Goal: Task Accomplishment & Management: Use online tool/utility

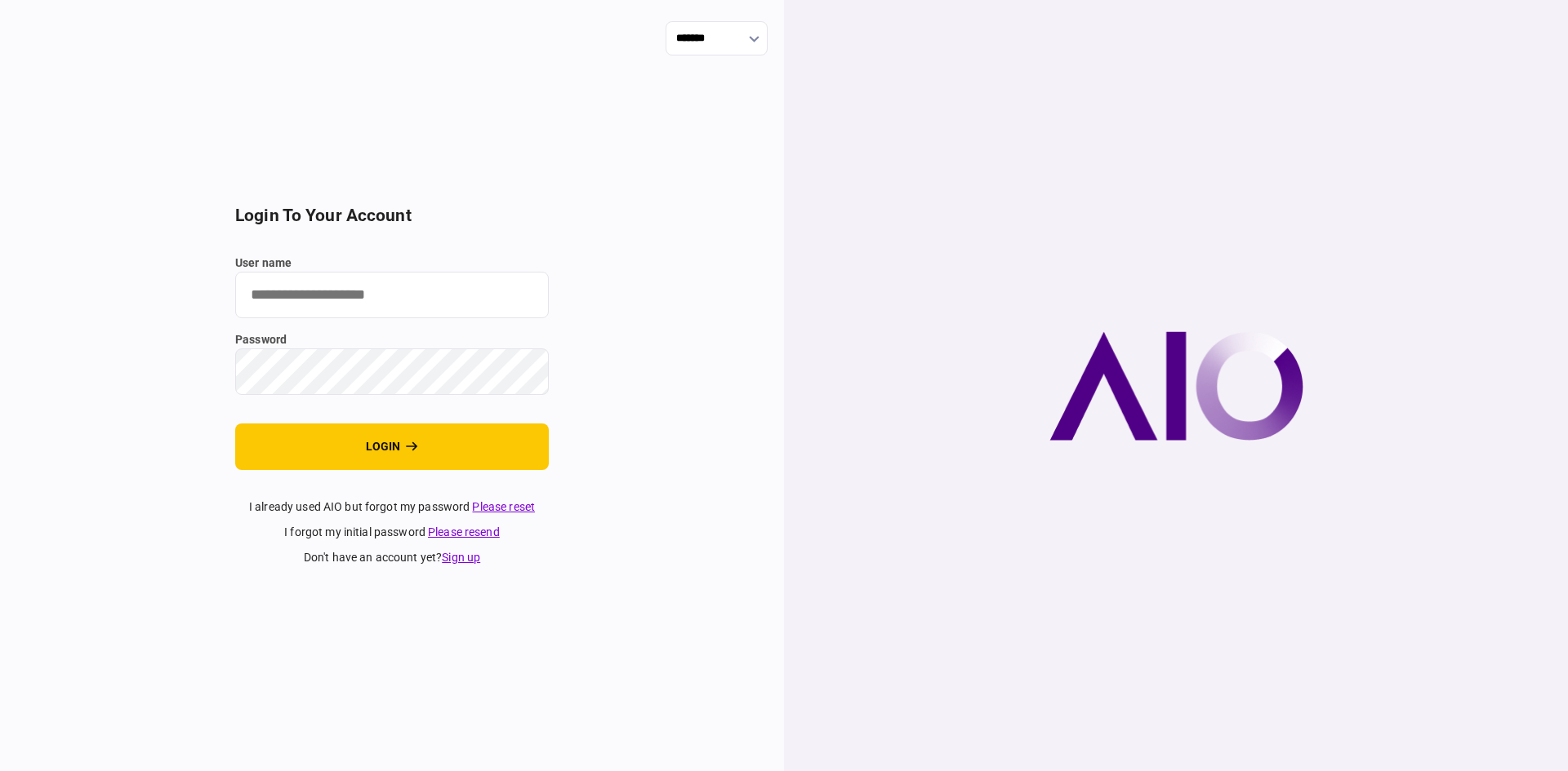
click at [346, 299] on input "user name" at bounding box center [391, 295] width 314 height 47
click at [354, 294] on input "user name" at bounding box center [391, 295] width 314 height 47
type input "******"
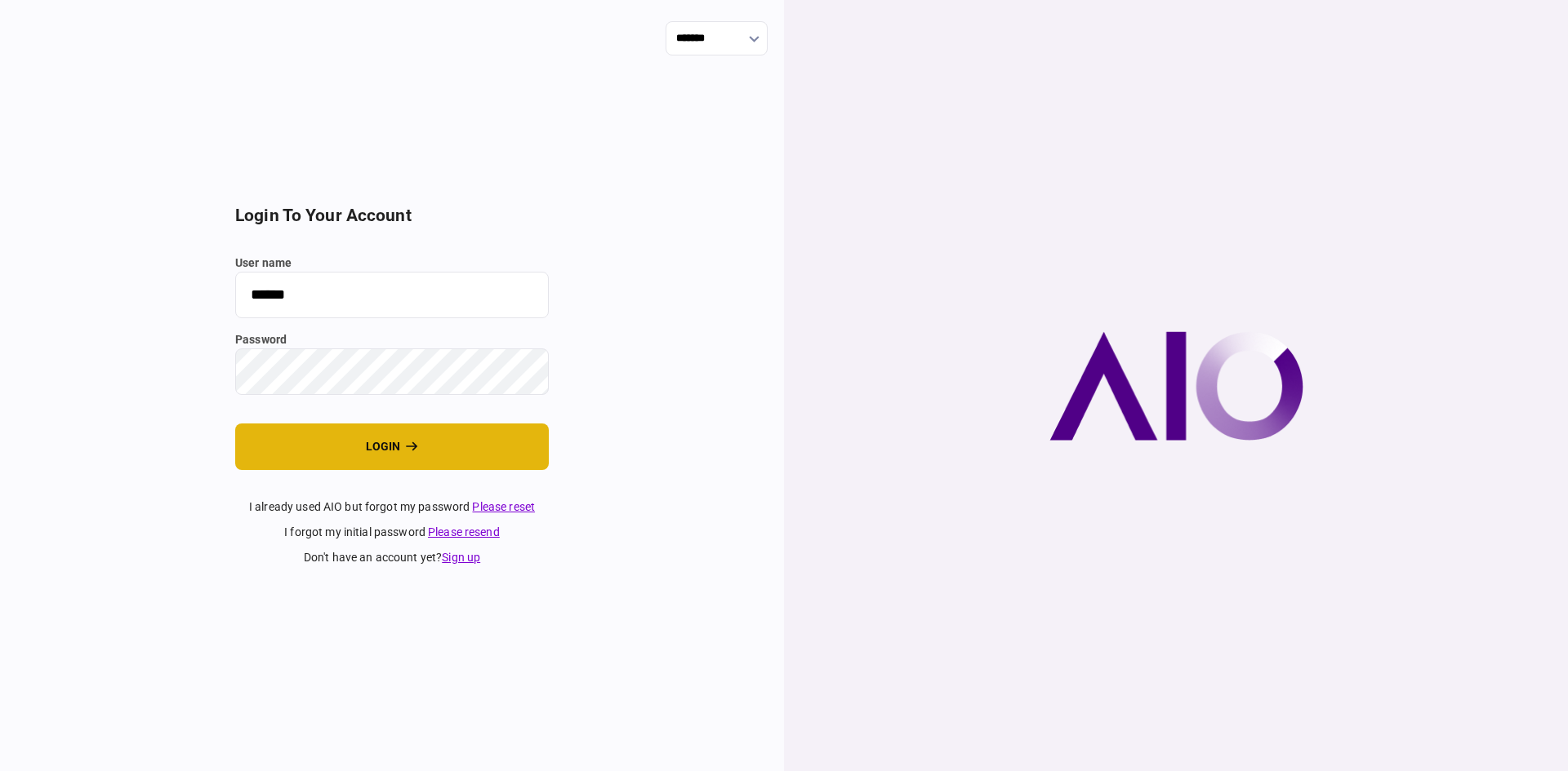
click at [327, 454] on button "login" at bounding box center [391, 447] width 314 height 47
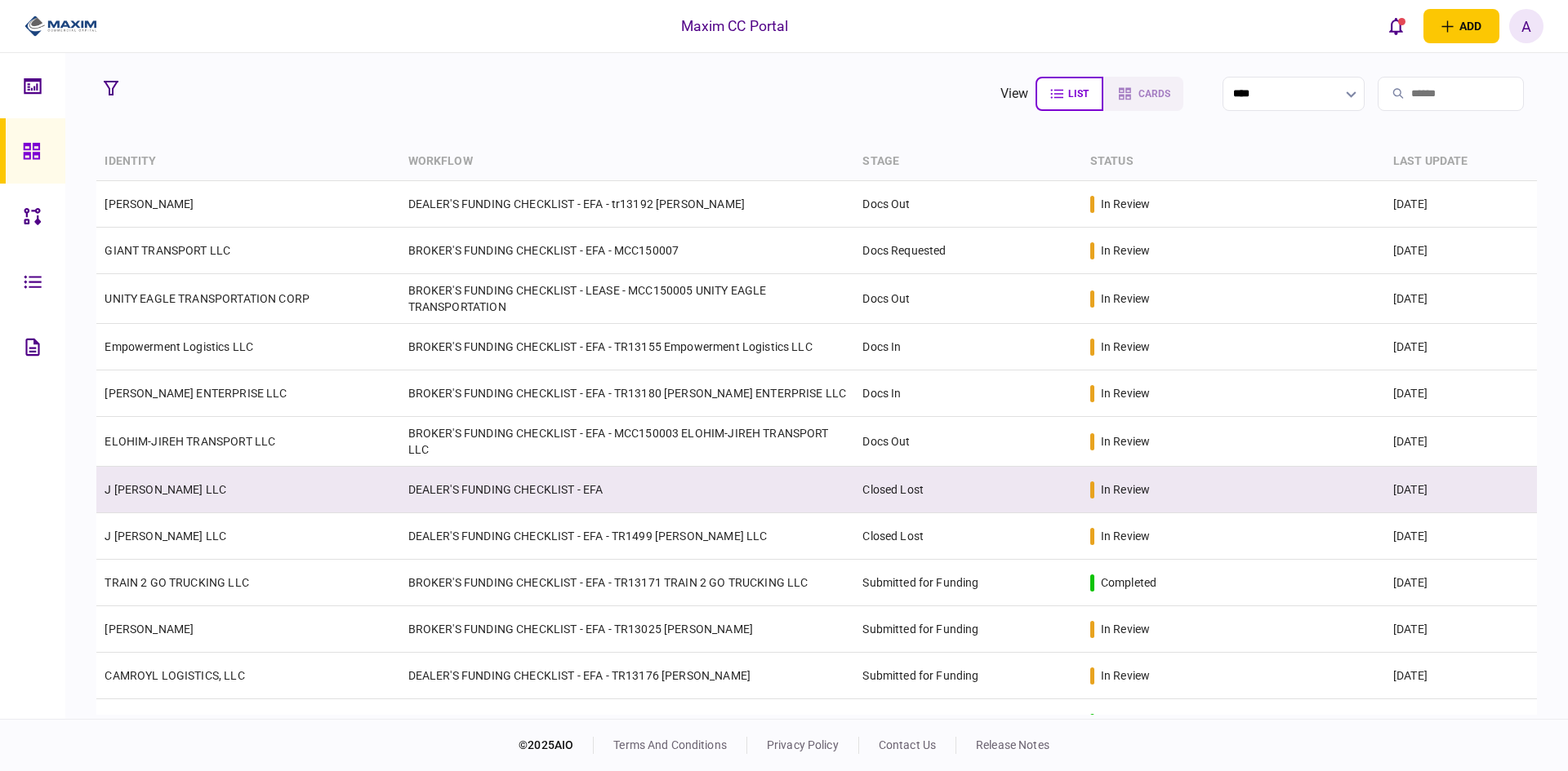
click at [156, 484] on link "J [PERSON_NAME] LLC" at bounding box center [165, 490] width 122 height 13
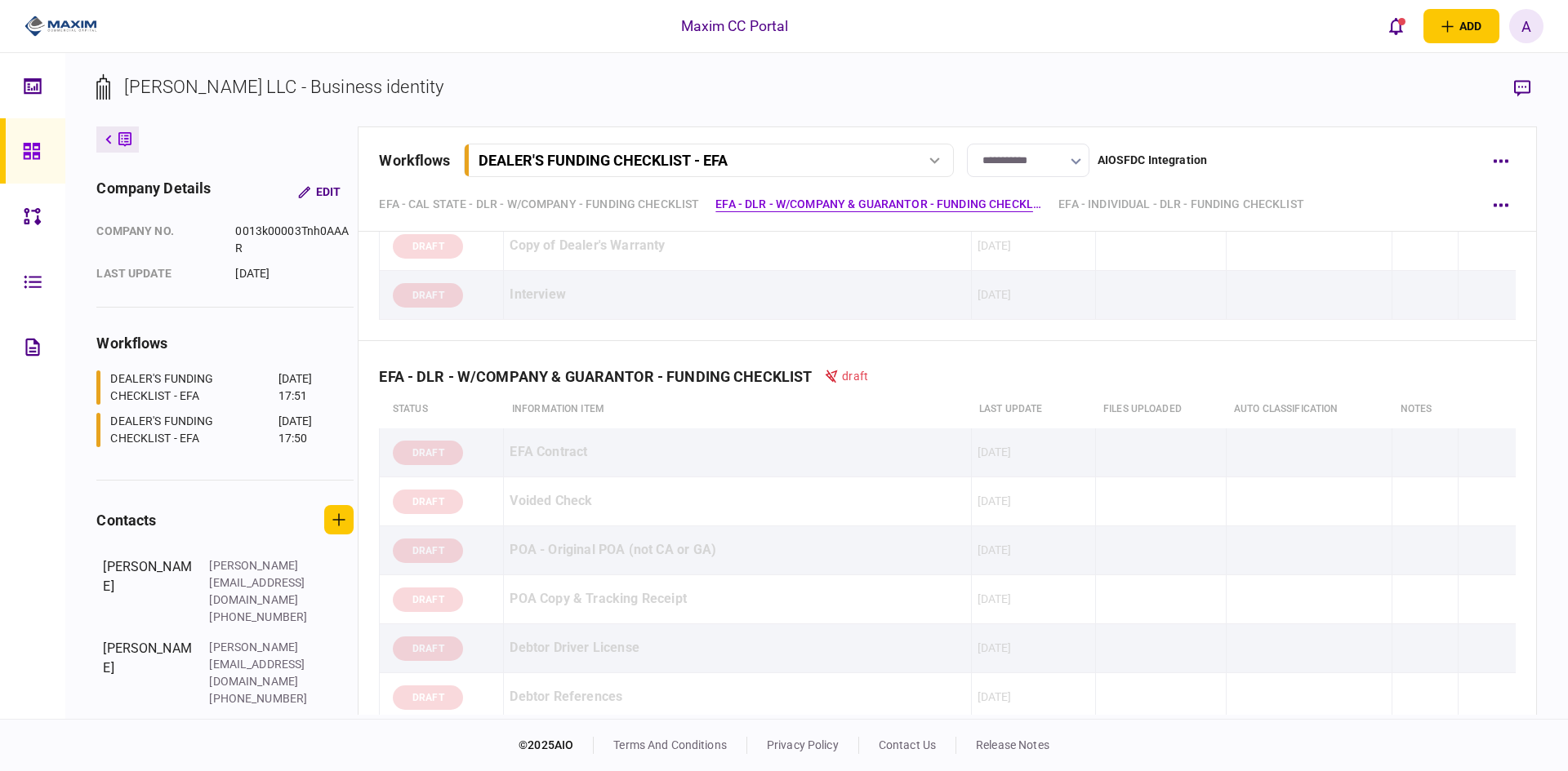
scroll to position [1061, 0]
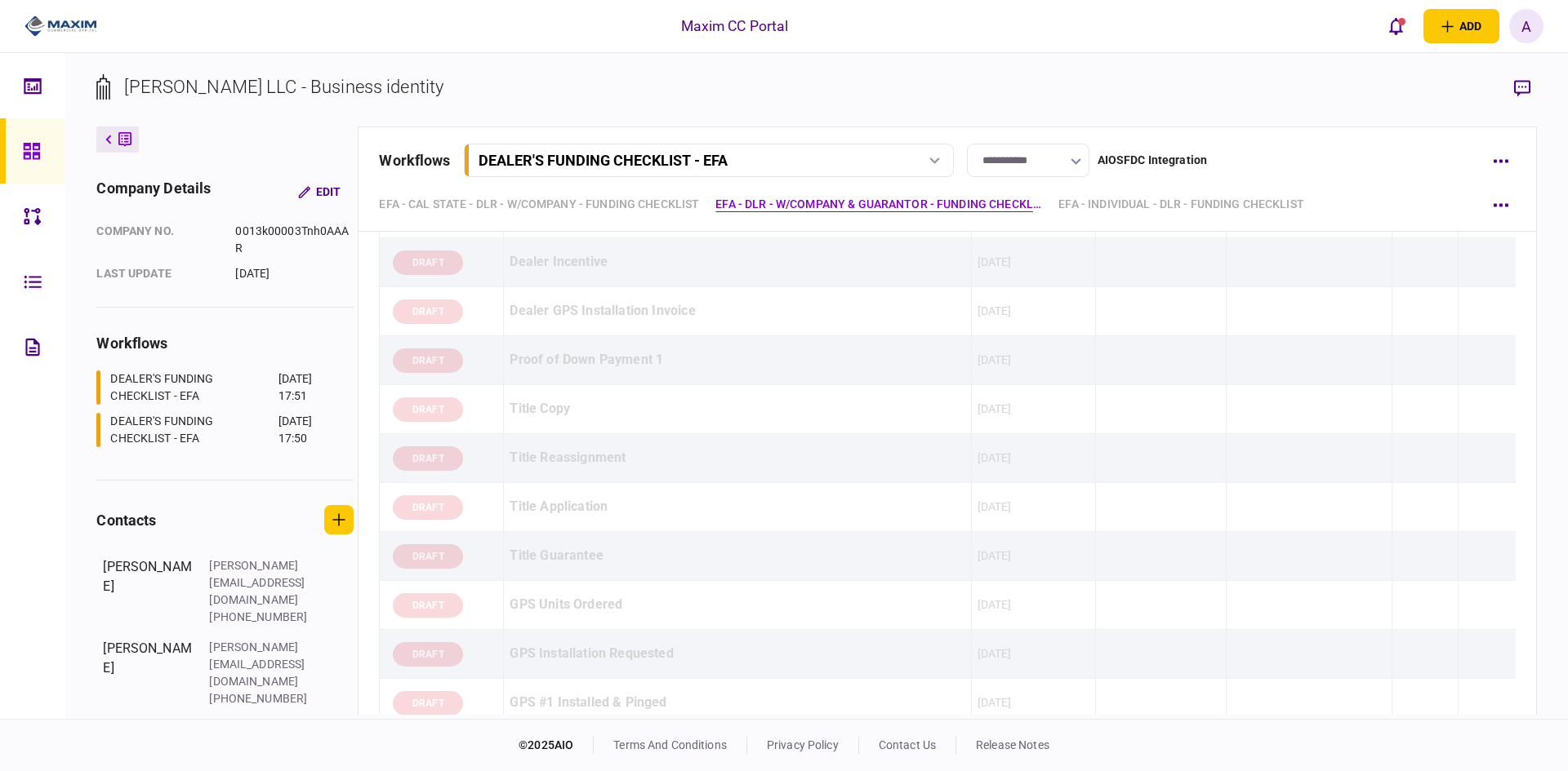
drag, startPoint x: 31, startPoint y: 150, endPoint x: 37, endPoint y: 158, distance: 10.0
click at [31, 150] on icon at bounding box center [31, 151] width 18 height 19
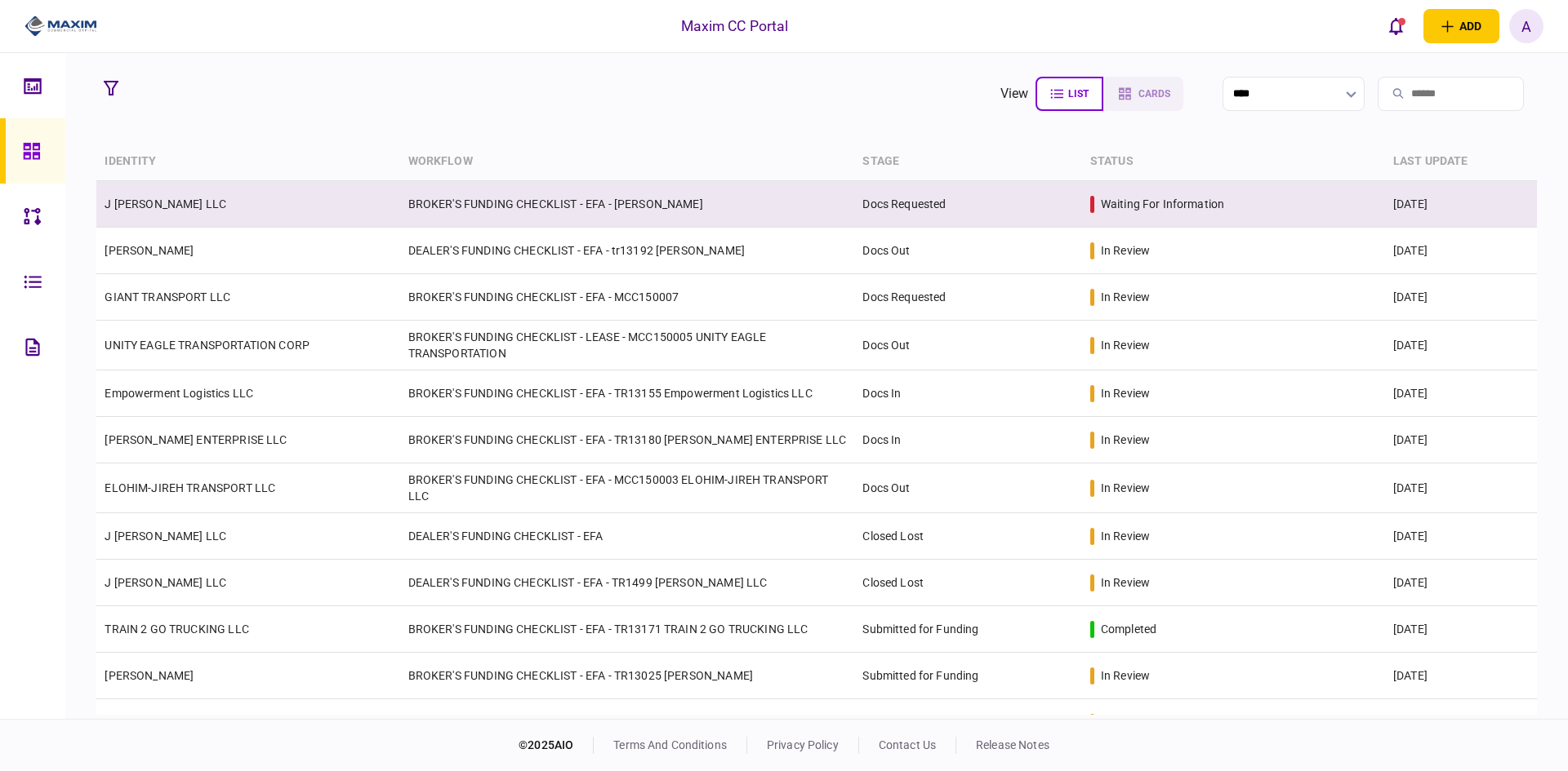
click at [468, 194] on td "BROKER'S FUNDING CHECKLIST - EFA - [PERSON_NAME]" at bounding box center [627, 205] width 454 height 47
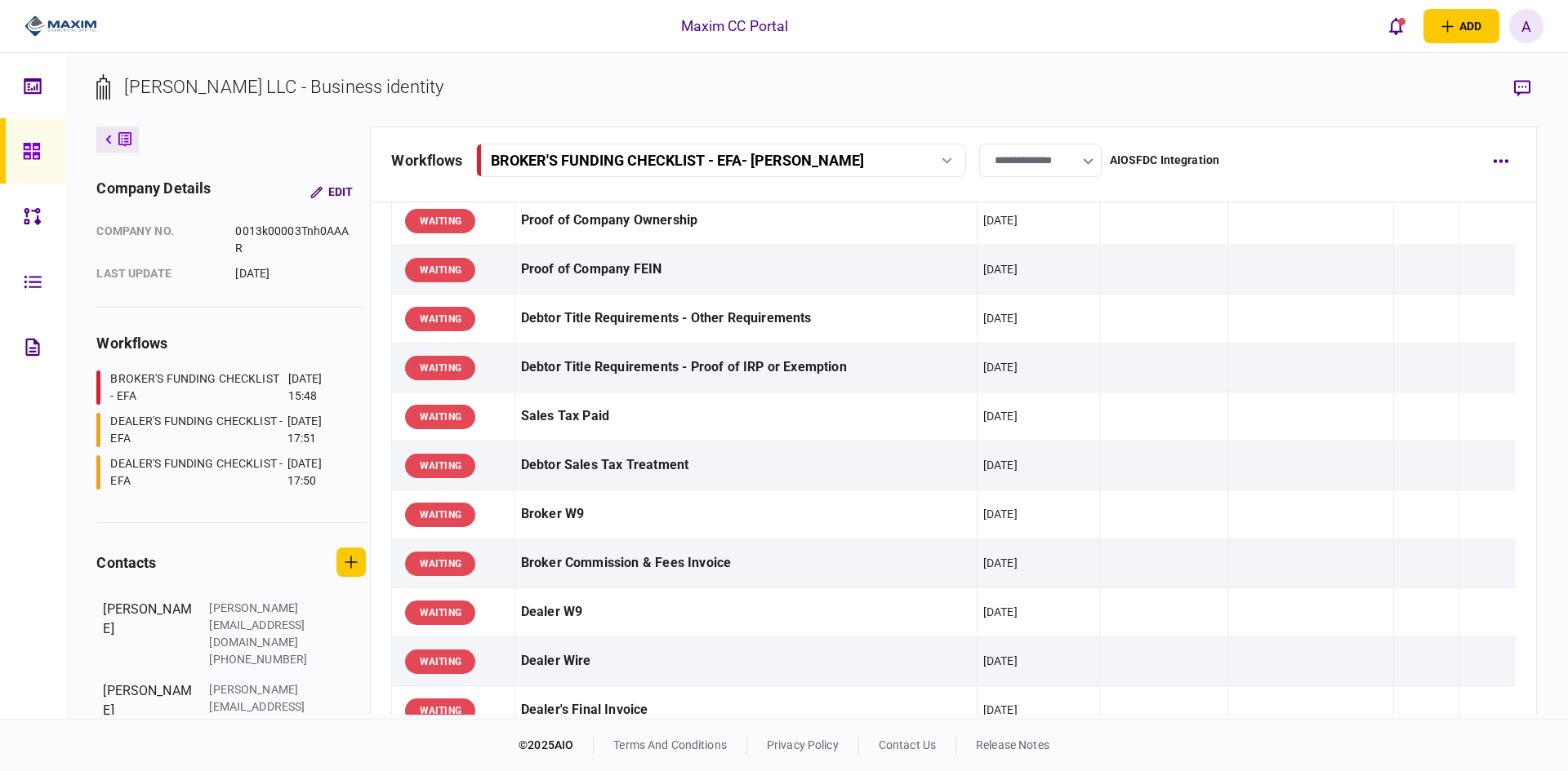
scroll to position [78, 0]
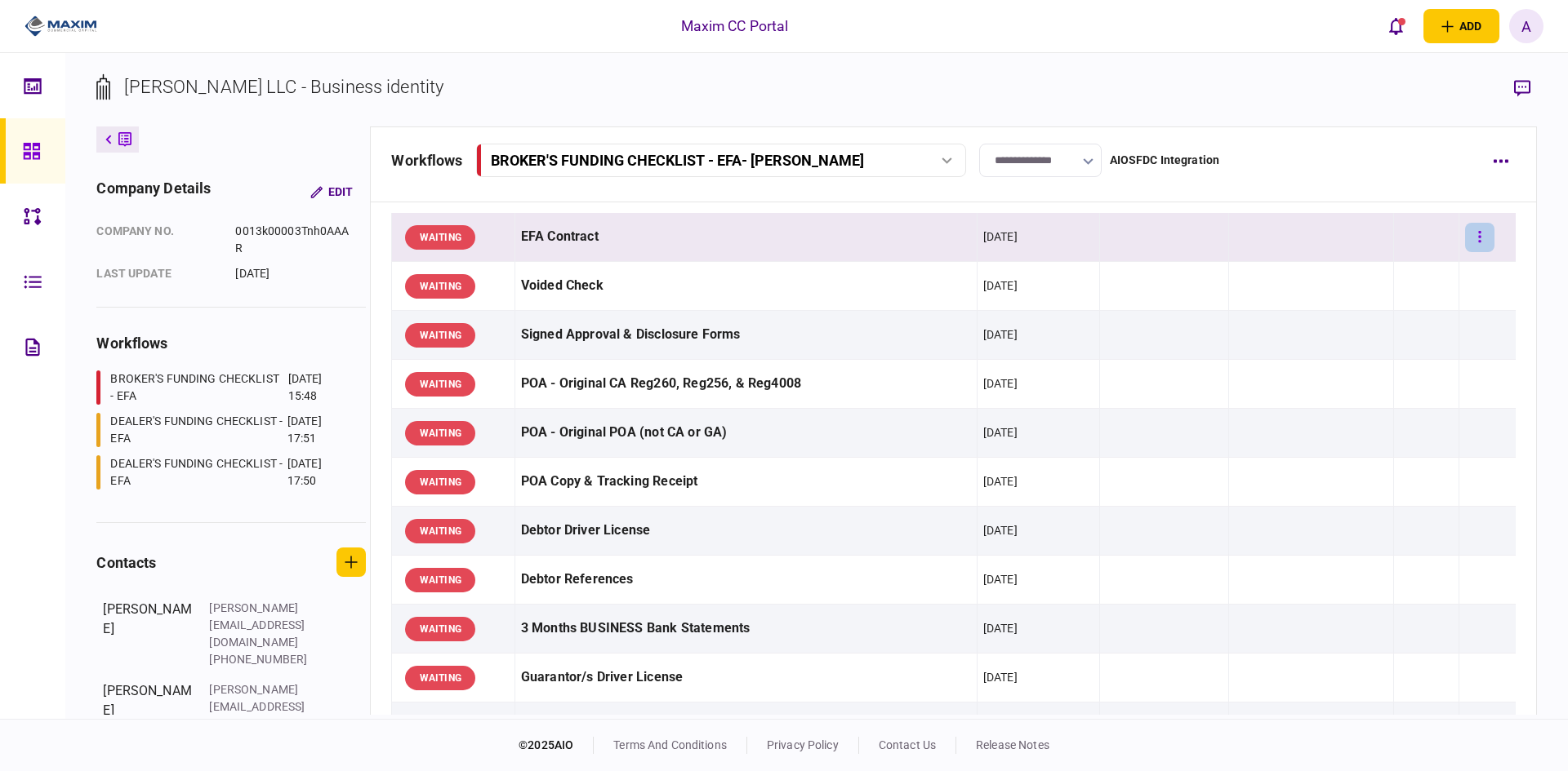
click at [1466, 234] on button "button" at bounding box center [1480, 237] width 29 height 29
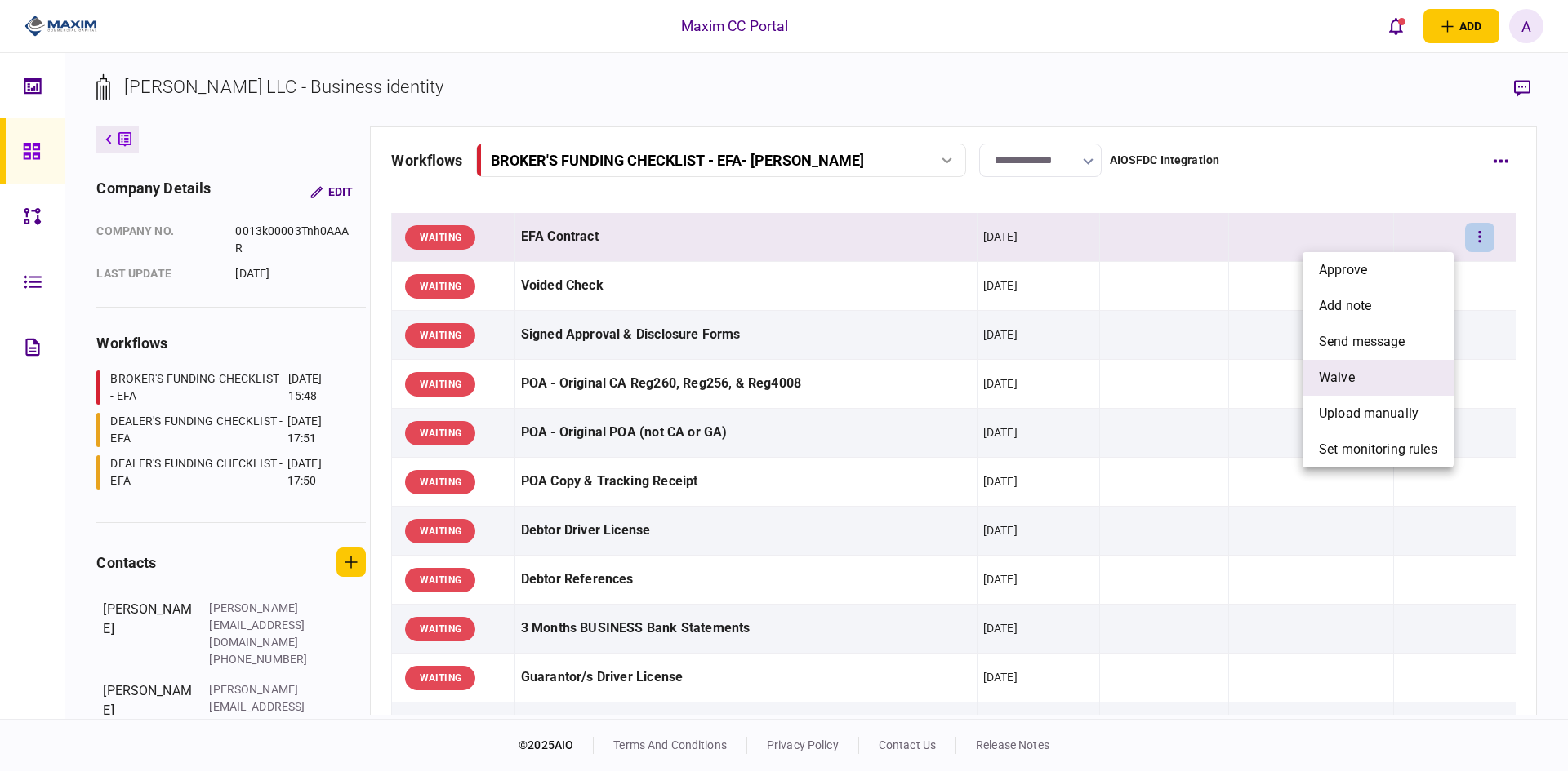
click at [1338, 372] on span "waive" at bounding box center [1337, 377] width 36 height 20
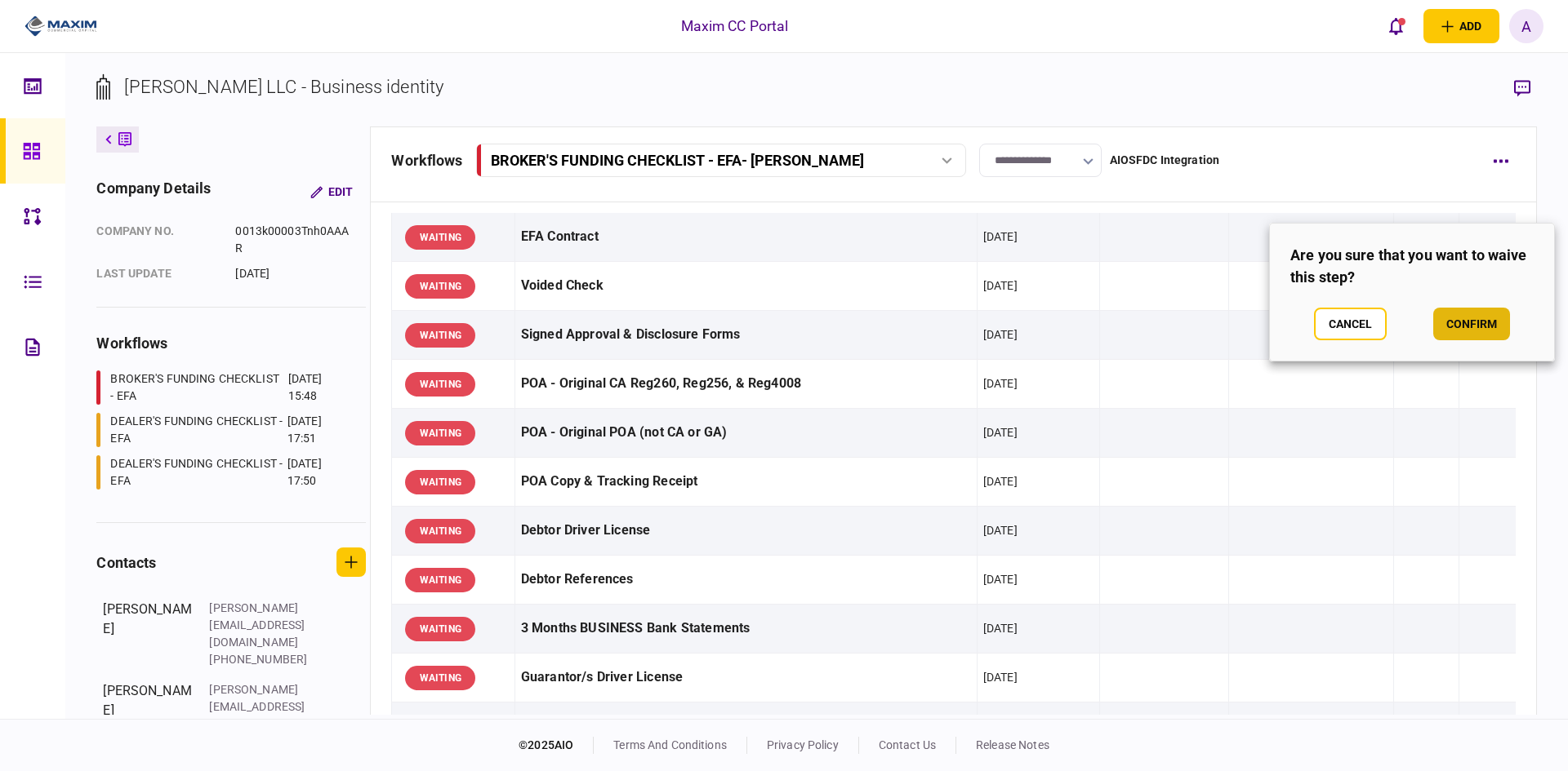
click at [1463, 322] on button "confirm" at bounding box center [1471, 324] width 77 height 33
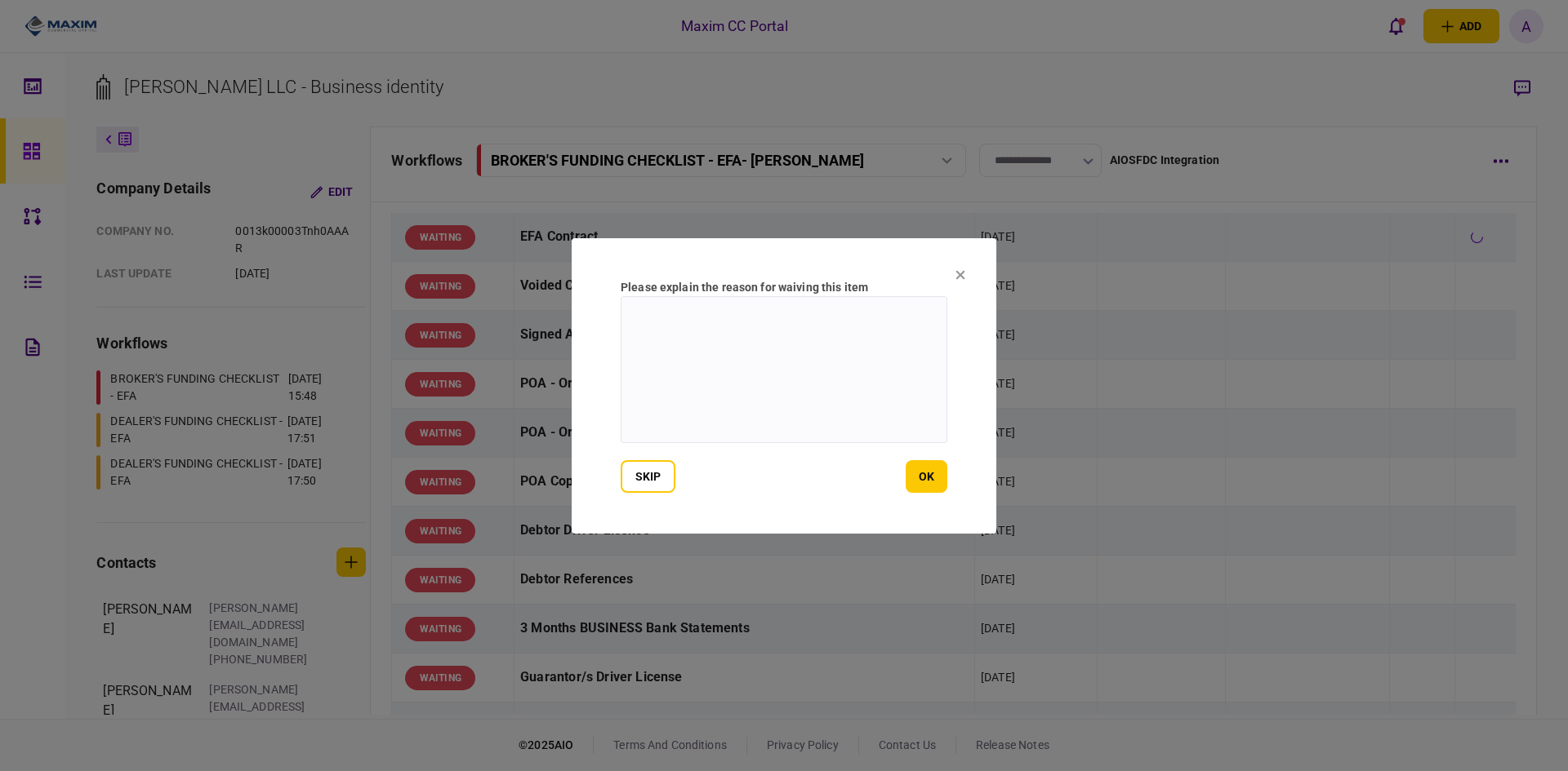
click at [632, 355] on textarea at bounding box center [784, 370] width 327 height 147
type textarea "**********"
click at [931, 476] on button "ok" at bounding box center [926, 477] width 41 height 33
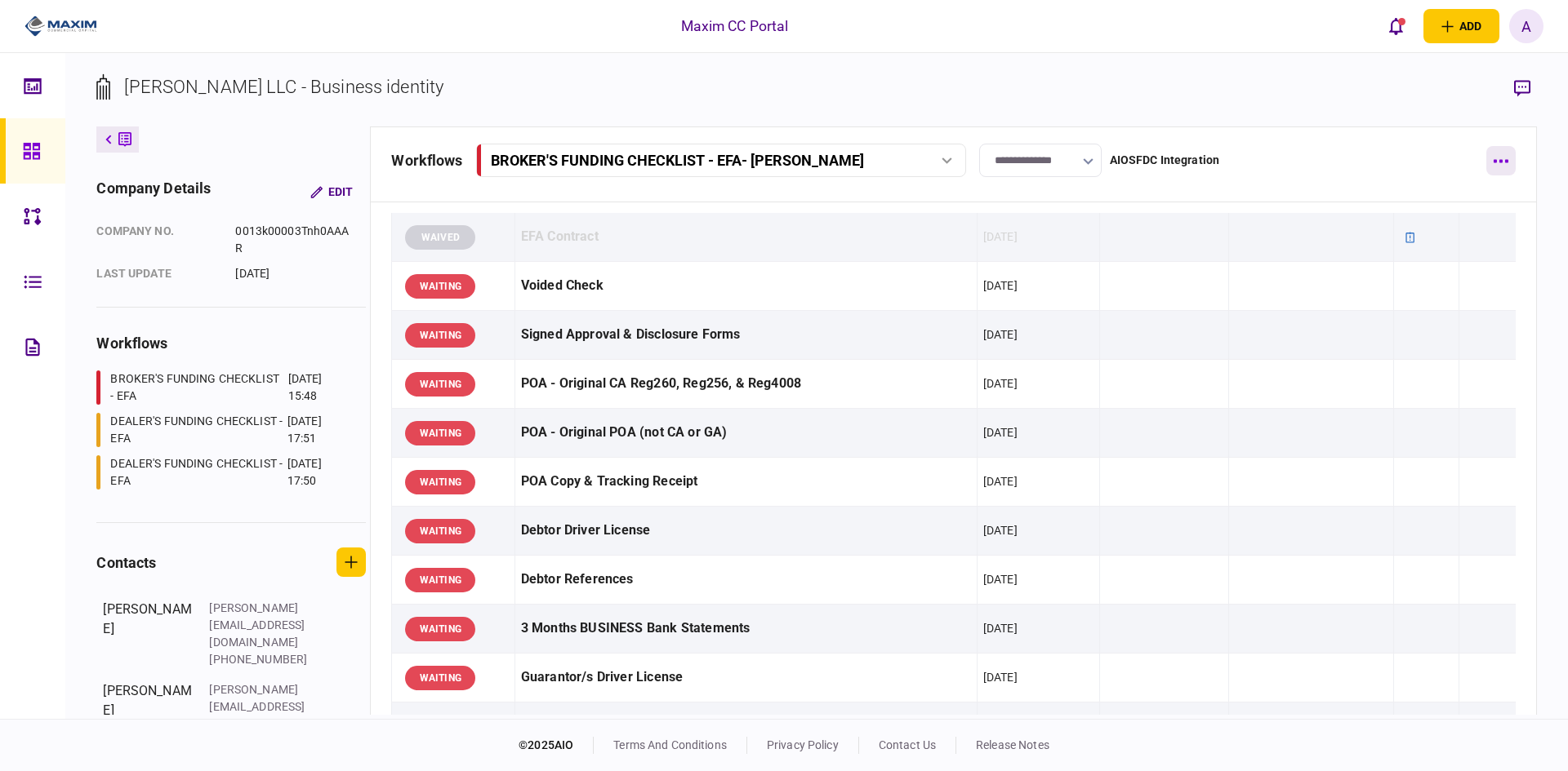
click at [1511, 159] on button "button" at bounding box center [1501, 161] width 29 height 29
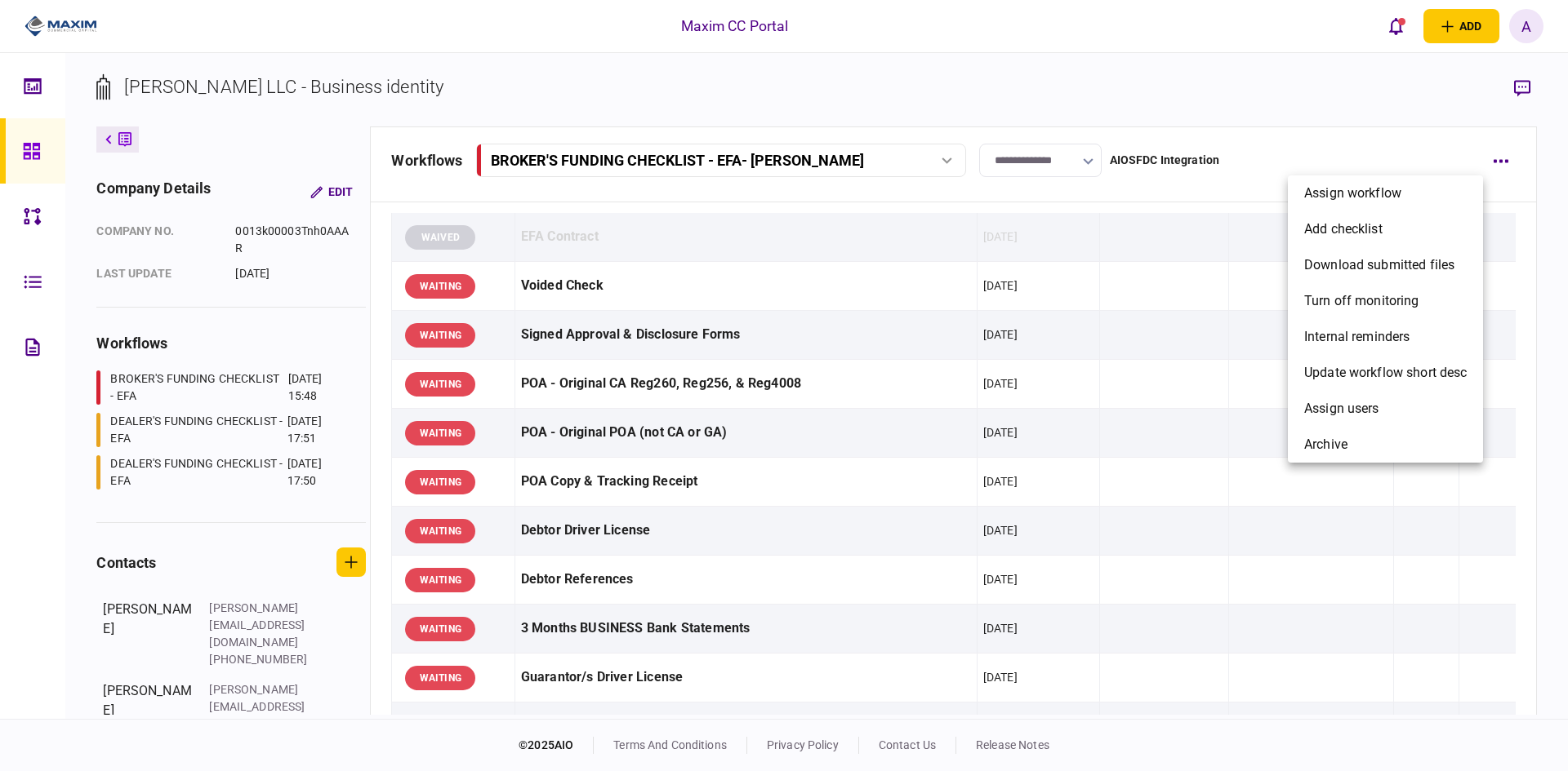
click at [1252, 96] on div at bounding box center [784, 385] width 1568 height 771
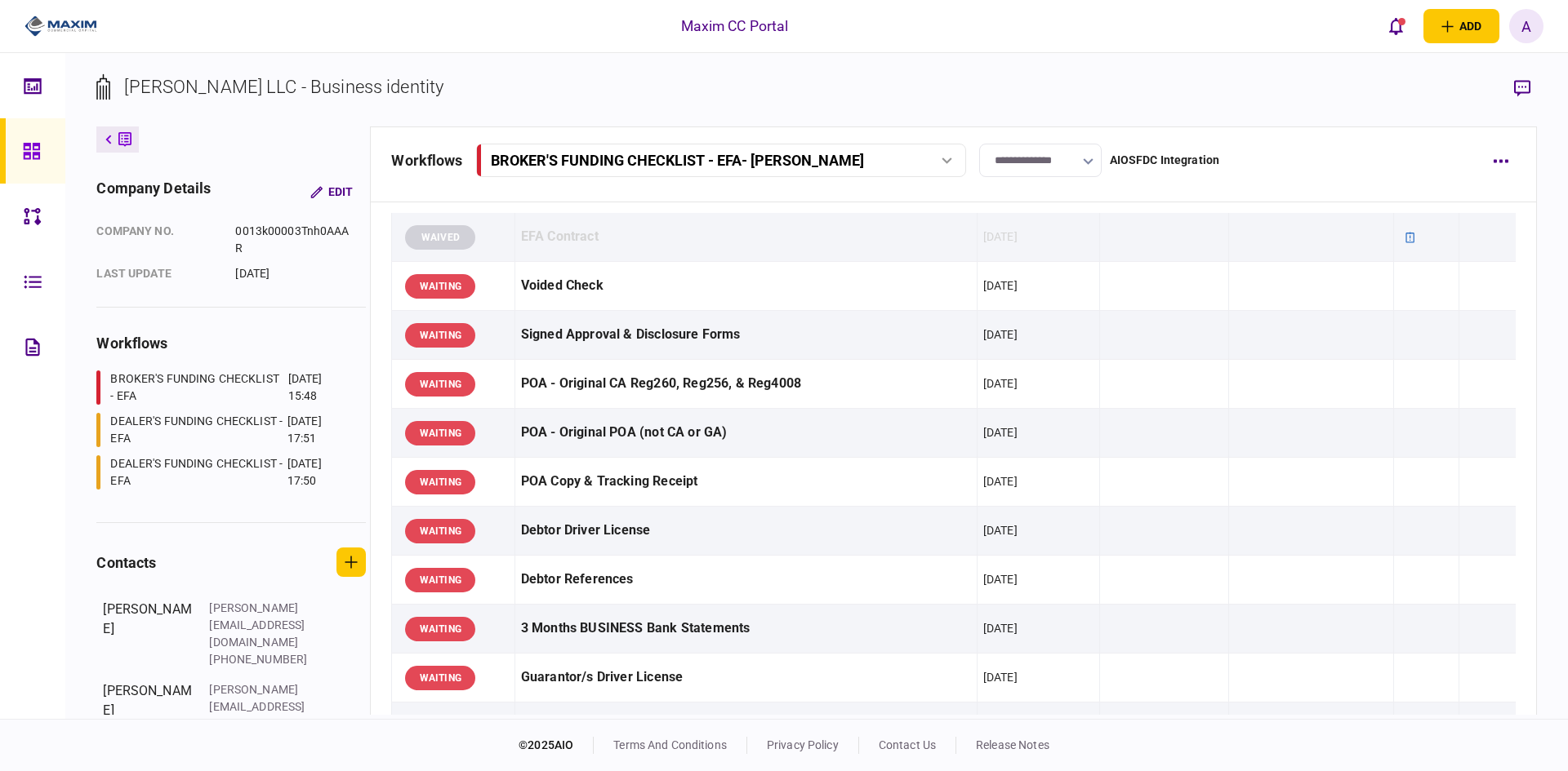
scroll to position [0, 0]
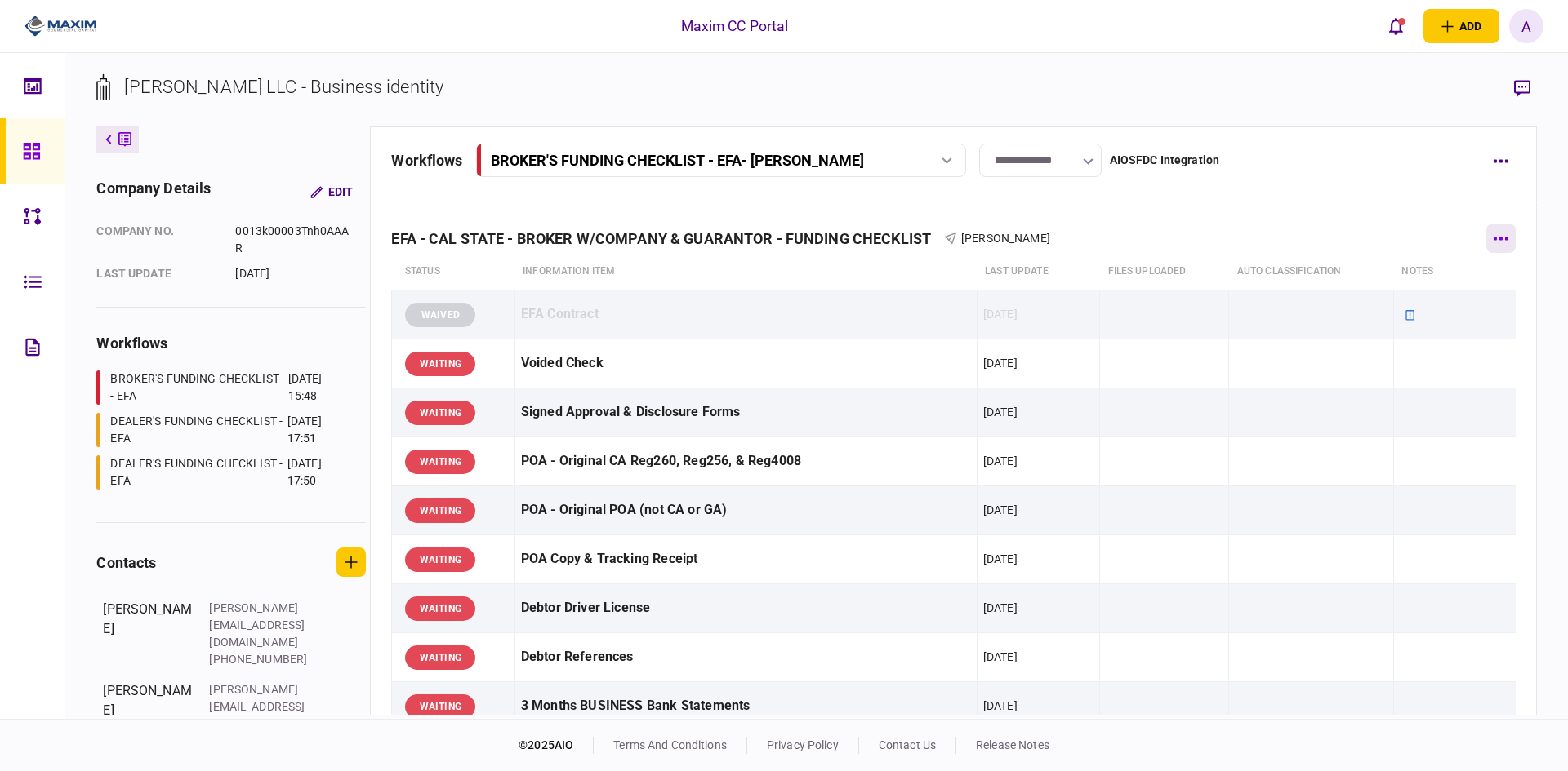
click at [1493, 231] on button "button" at bounding box center [1501, 238] width 29 height 29
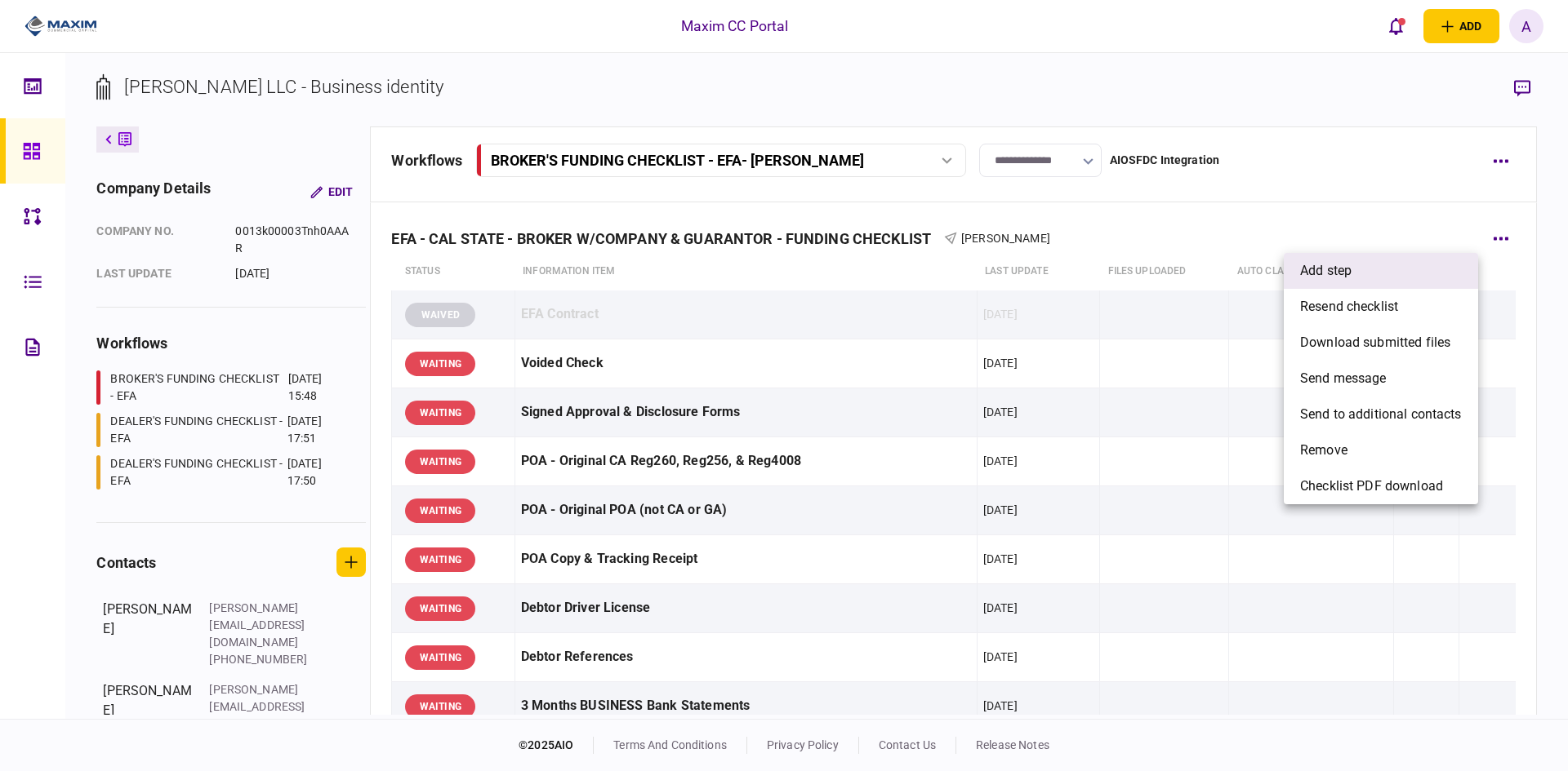
click at [1343, 261] on span "add step" at bounding box center [1326, 270] width 52 height 20
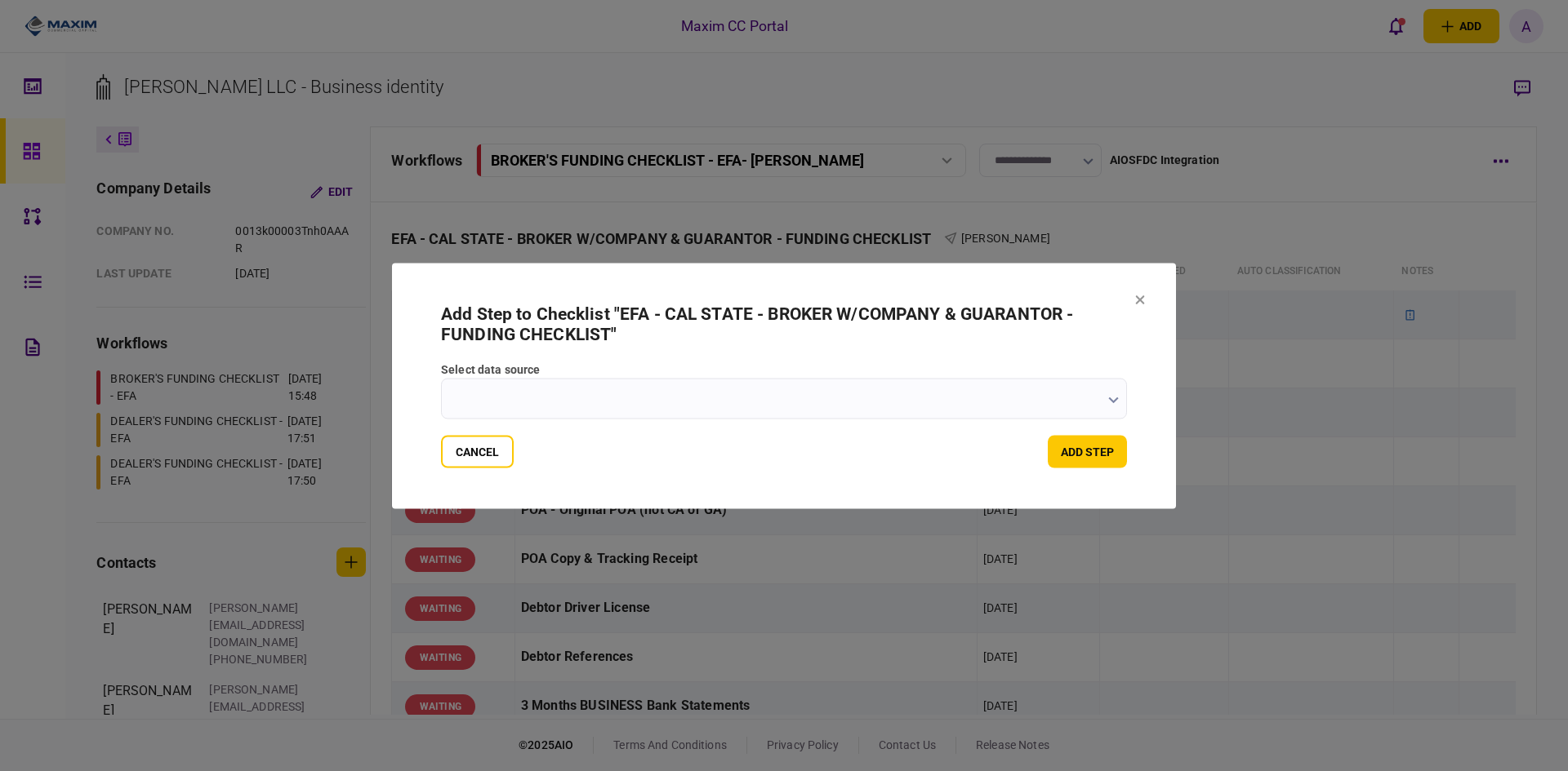
click at [625, 395] on input "select data source" at bounding box center [784, 398] width 686 height 41
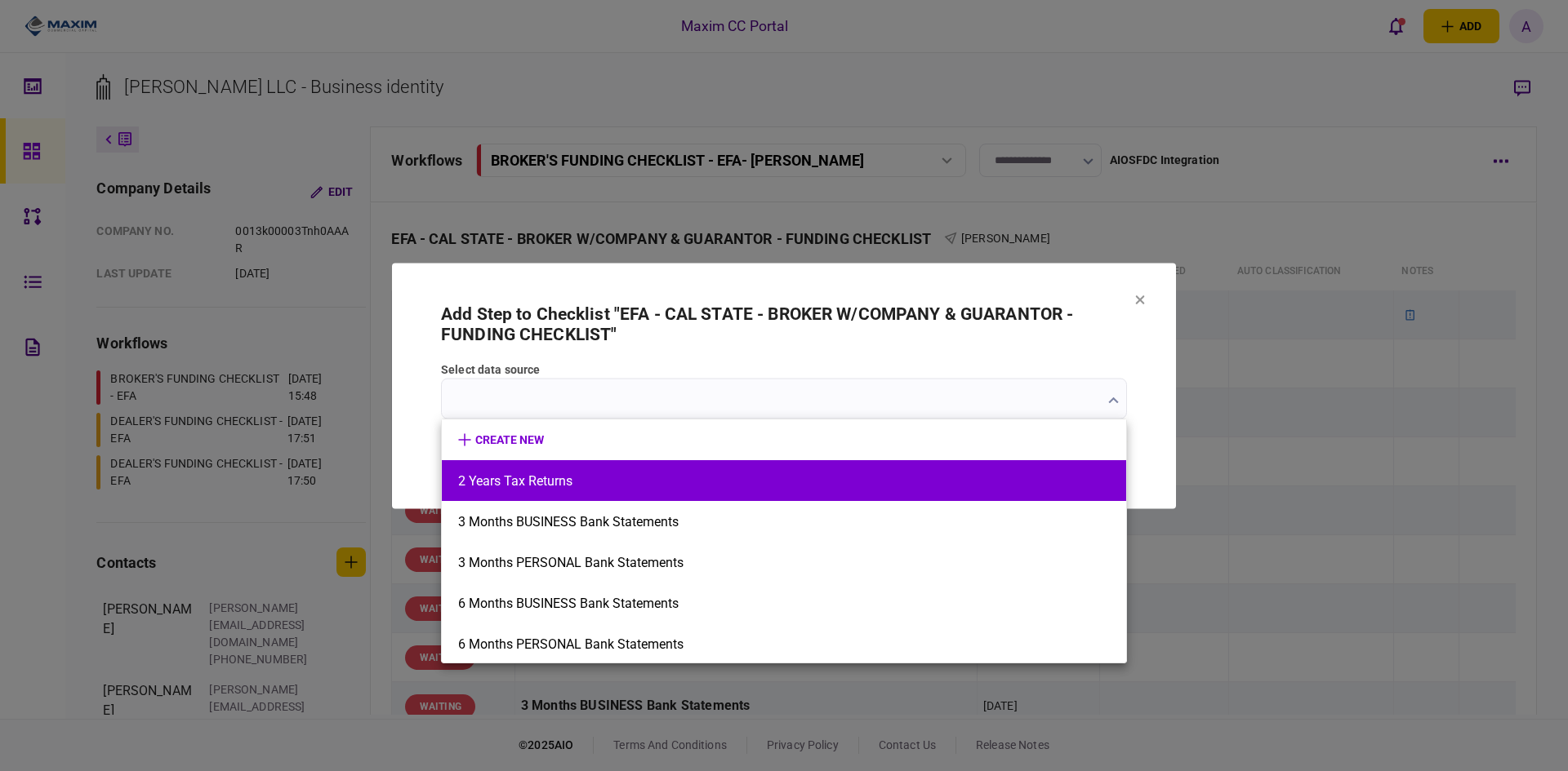
click at [578, 487] on li "2 Years Tax Returns" at bounding box center [784, 480] width 684 height 41
type input "**********"
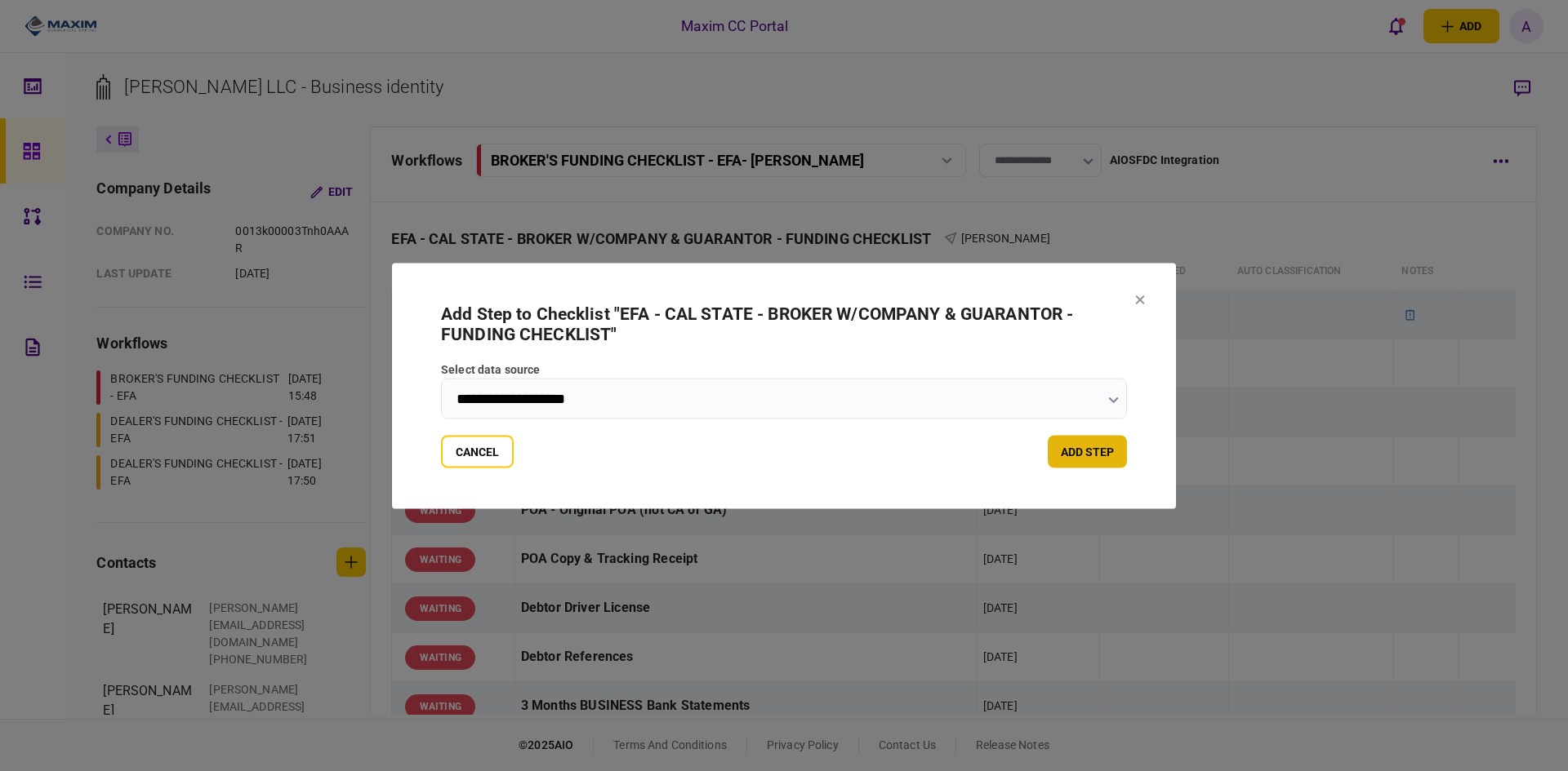
click at [1101, 451] on button "add step" at bounding box center [1088, 452] width 79 height 33
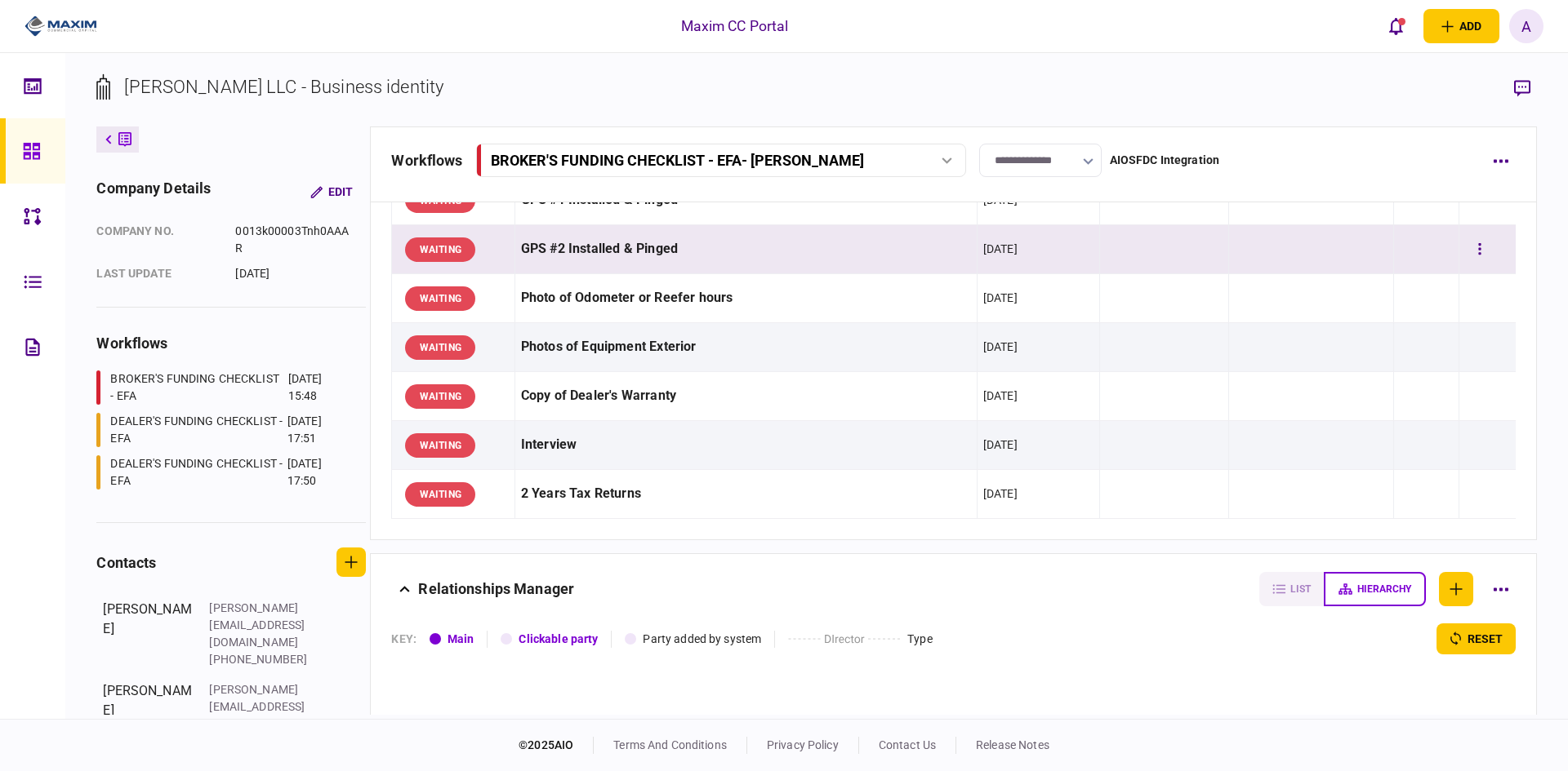
scroll to position [1142, 0]
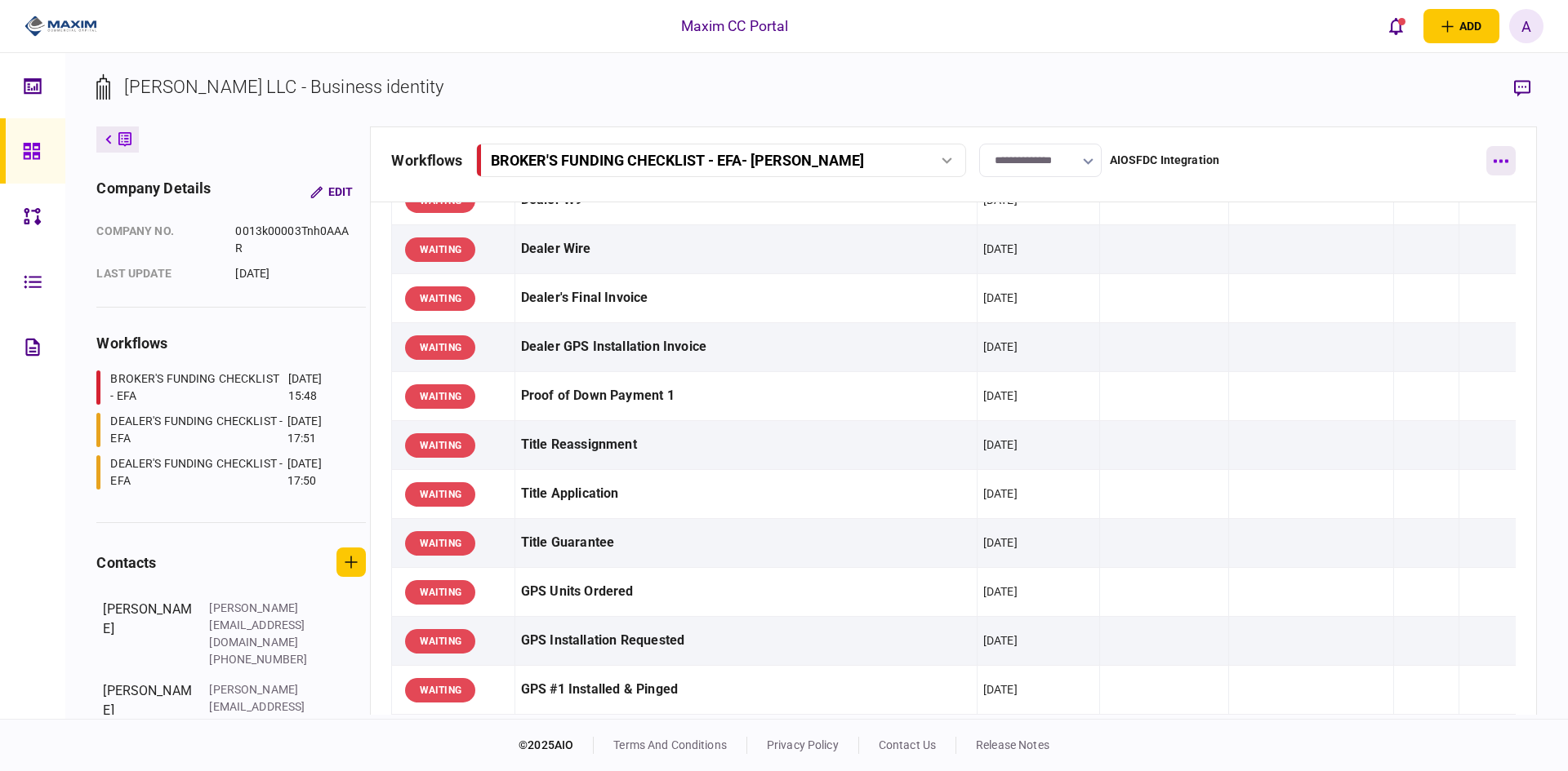
click at [1498, 154] on button "button" at bounding box center [1501, 161] width 29 height 29
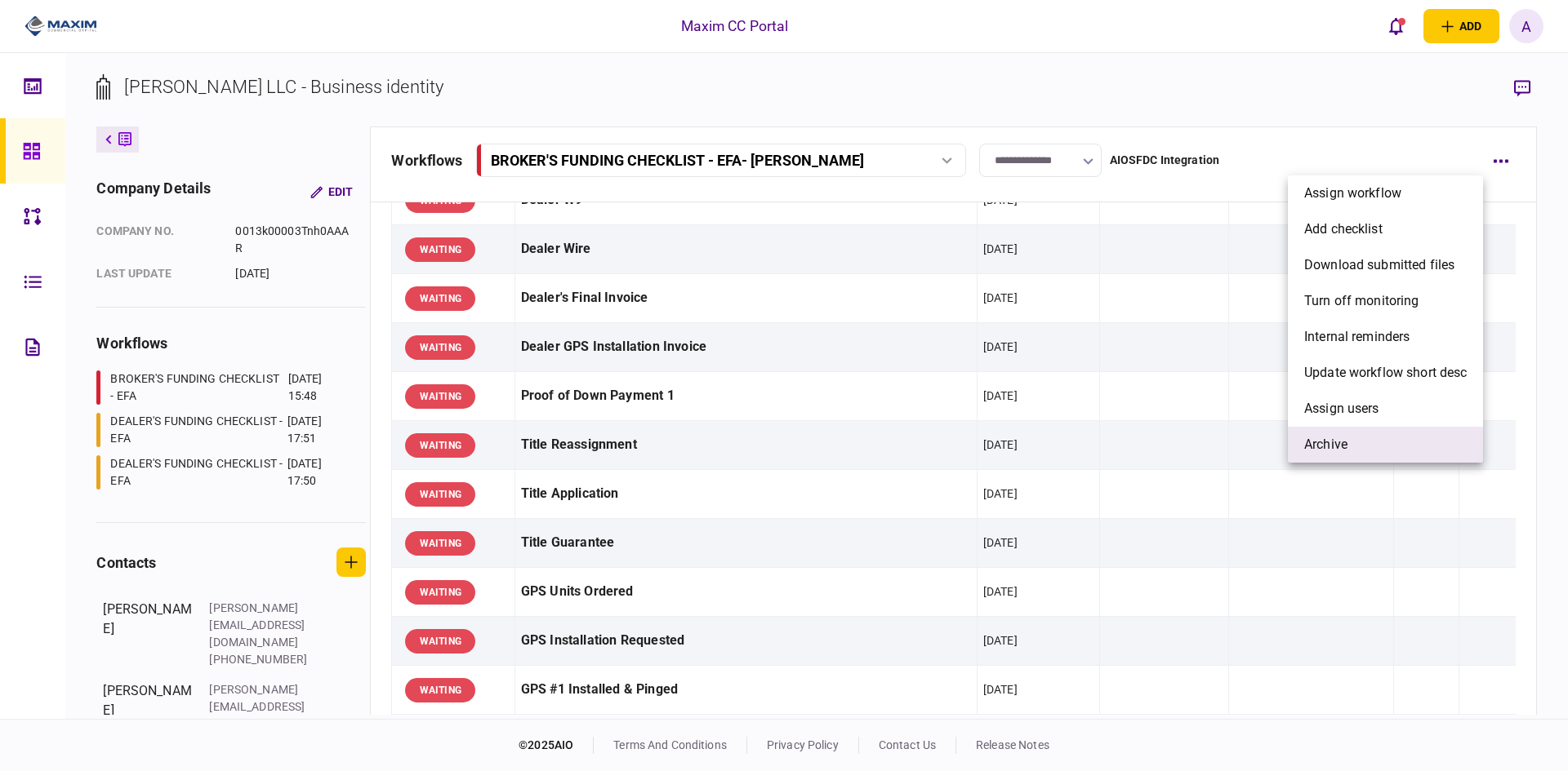
click at [1325, 443] on span "archive" at bounding box center [1326, 445] width 43 height 20
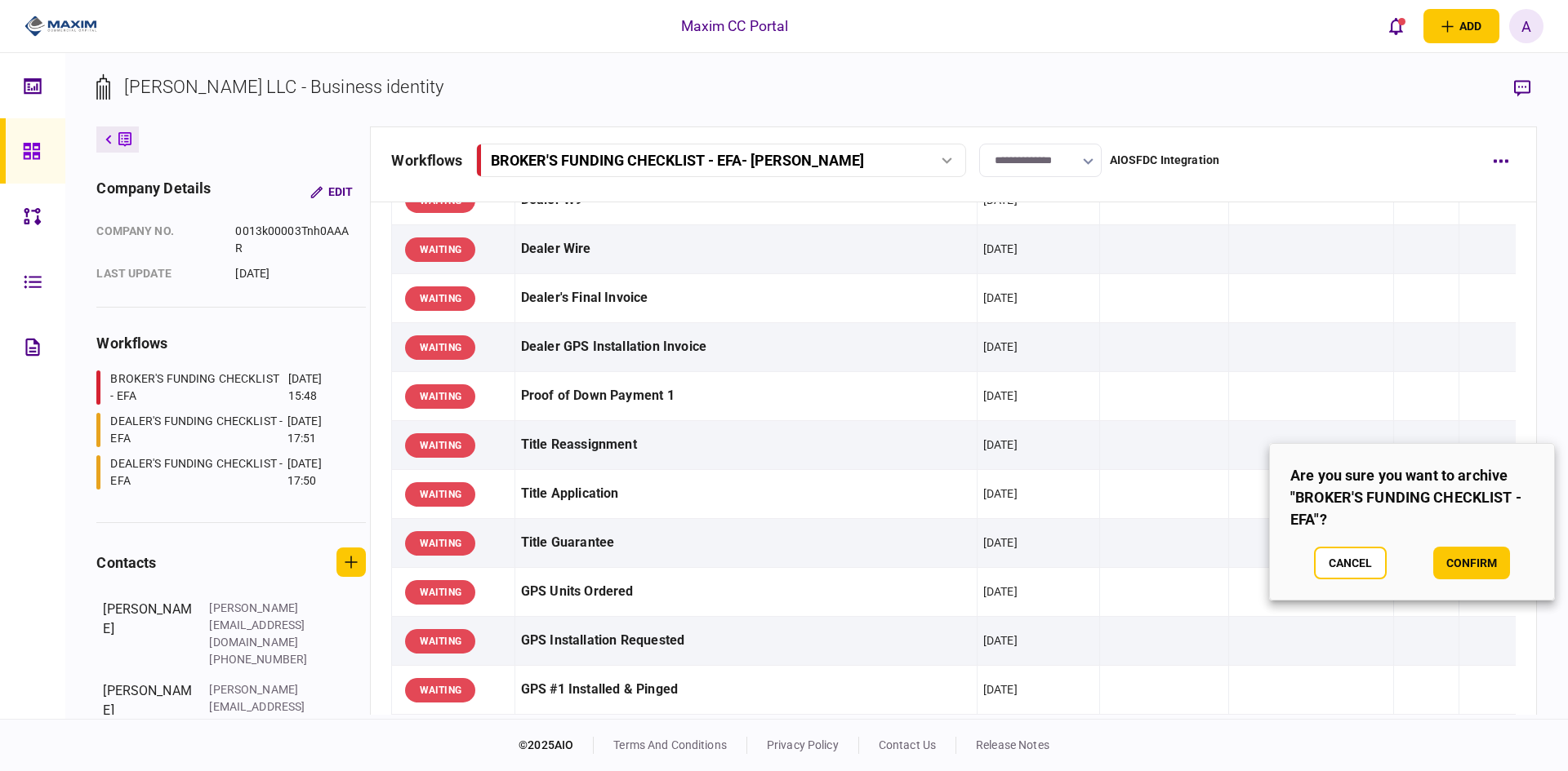
drag, startPoint x: 1469, startPoint y: 556, endPoint x: 853, endPoint y: 174, distance: 724.8
click at [1454, 536] on section "Are you sure you want to archive "BROKER'S FUNDING CHECKLIST - EFA"? Cancel con…" at bounding box center [1412, 521] width 286 height 157
